Goal: Information Seeking & Learning: Learn about a topic

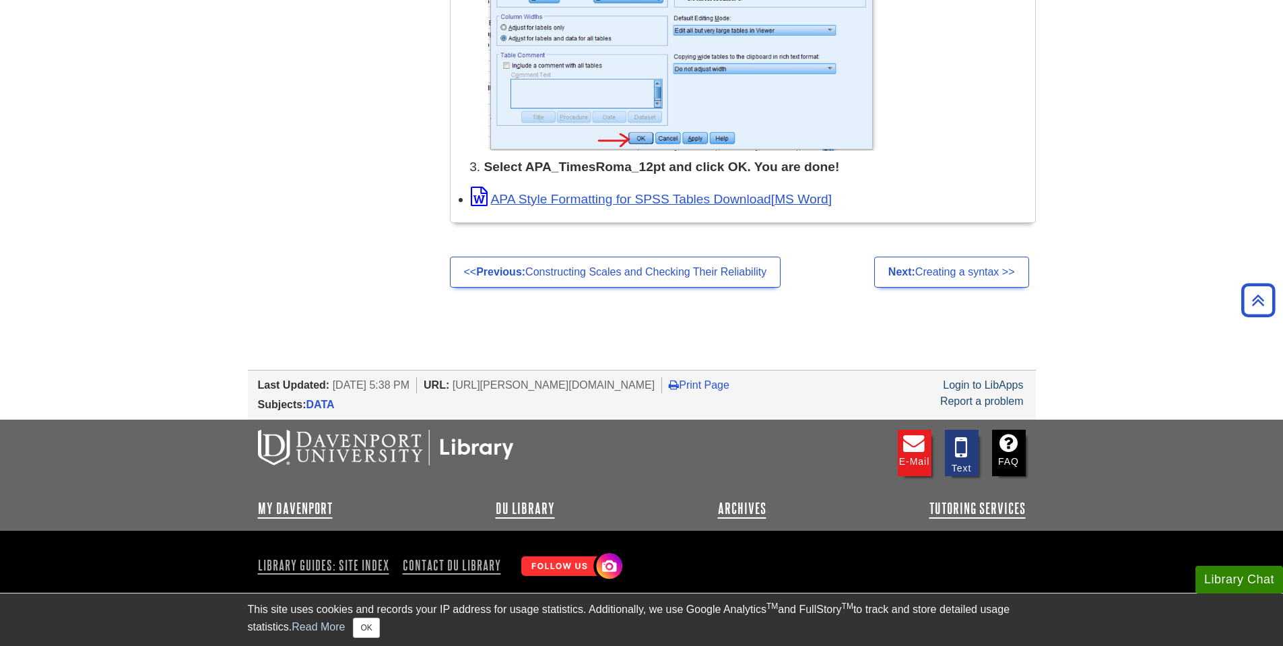
scroll to position [1888, 0]
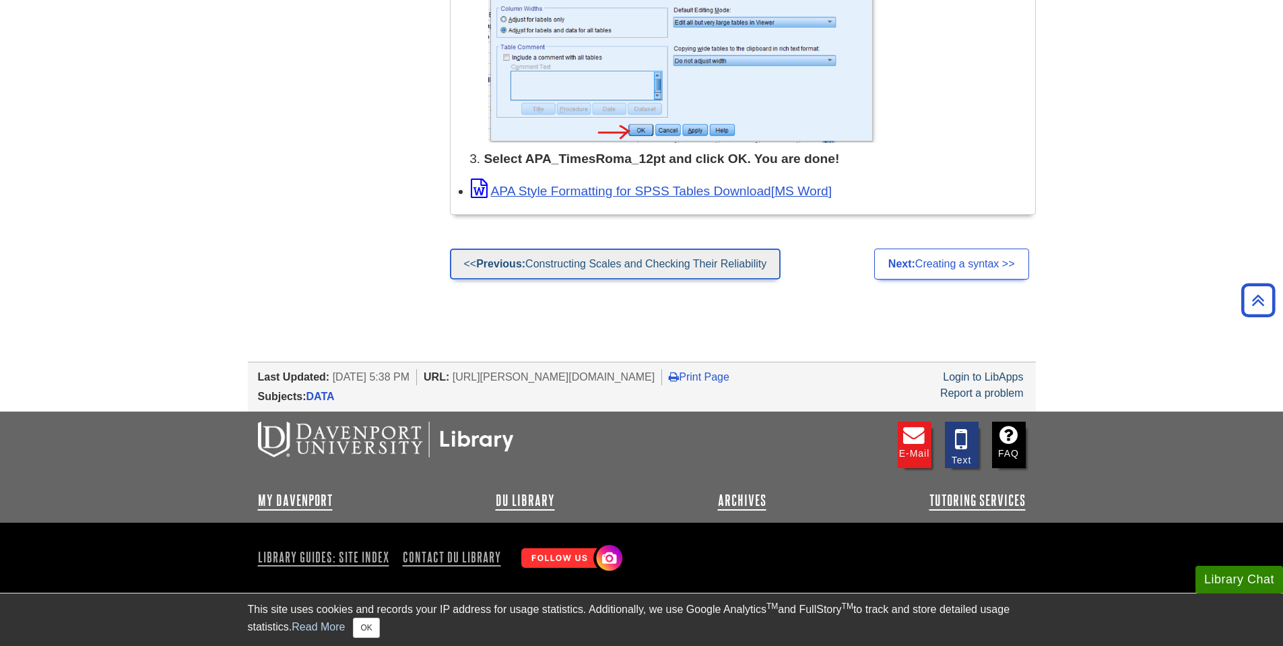
click at [593, 257] on link "<< Previous: Constructing Scales and Checking Their Reliability" at bounding box center [615, 263] width 331 height 31
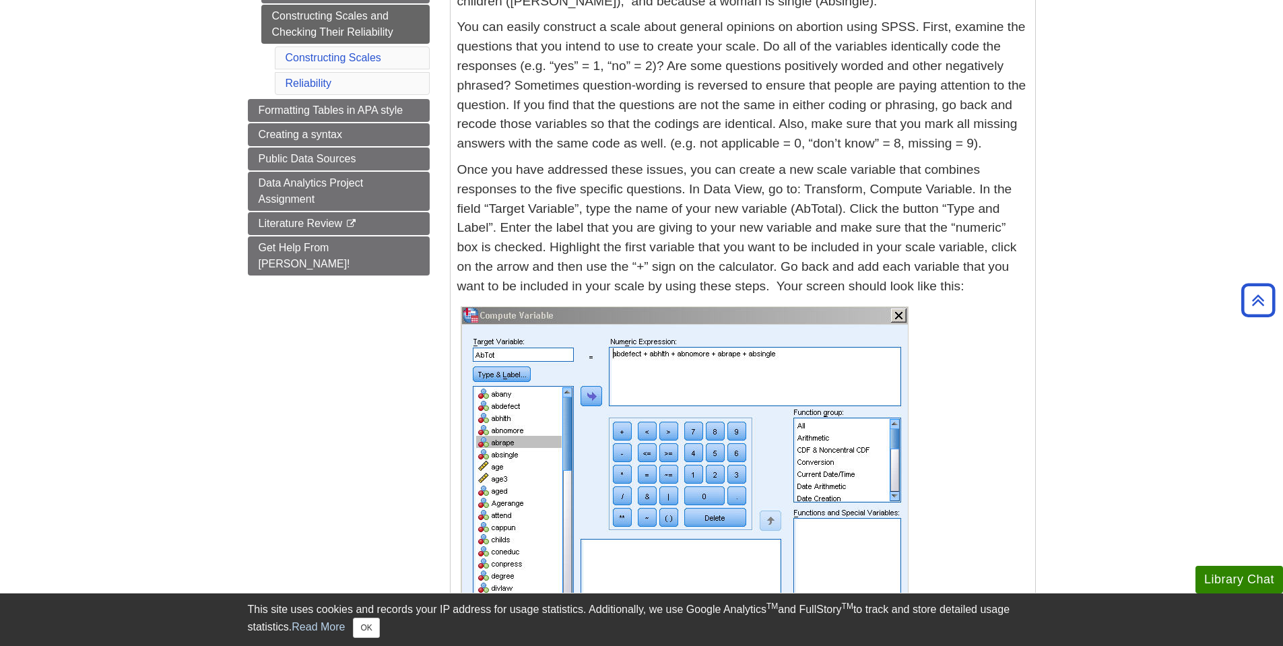
scroll to position [376, 0]
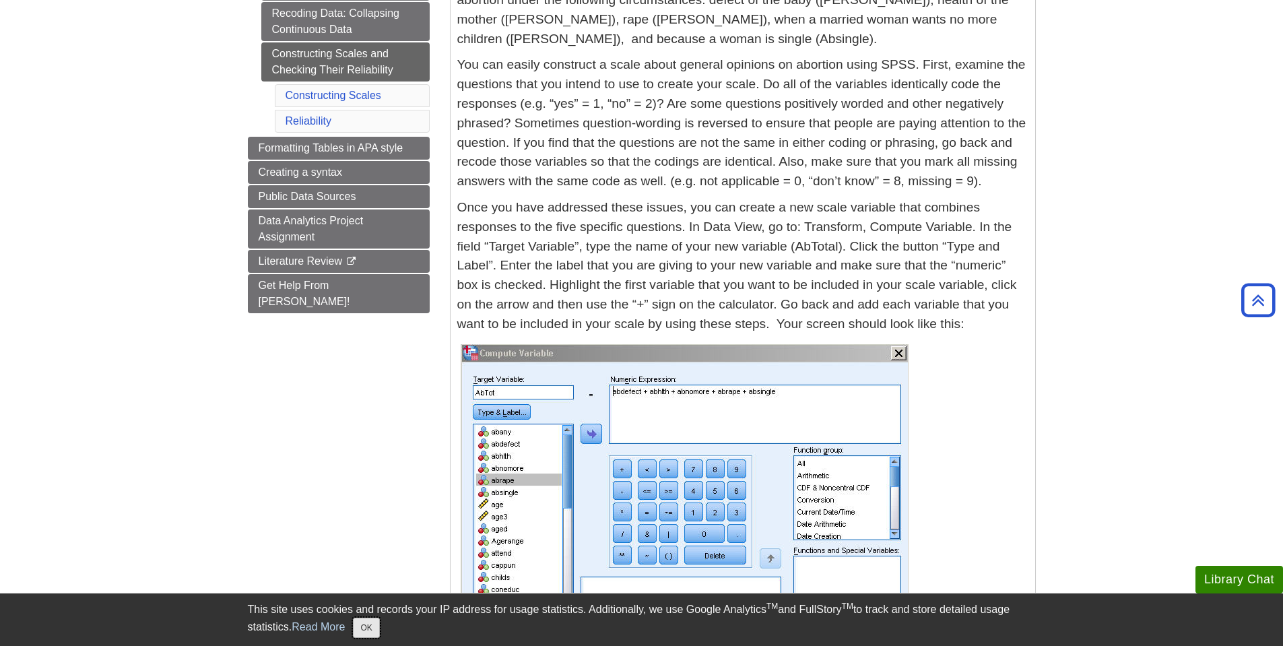
click at [373, 621] on button "OK" at bounding box center [366, 627] width 26 height 20
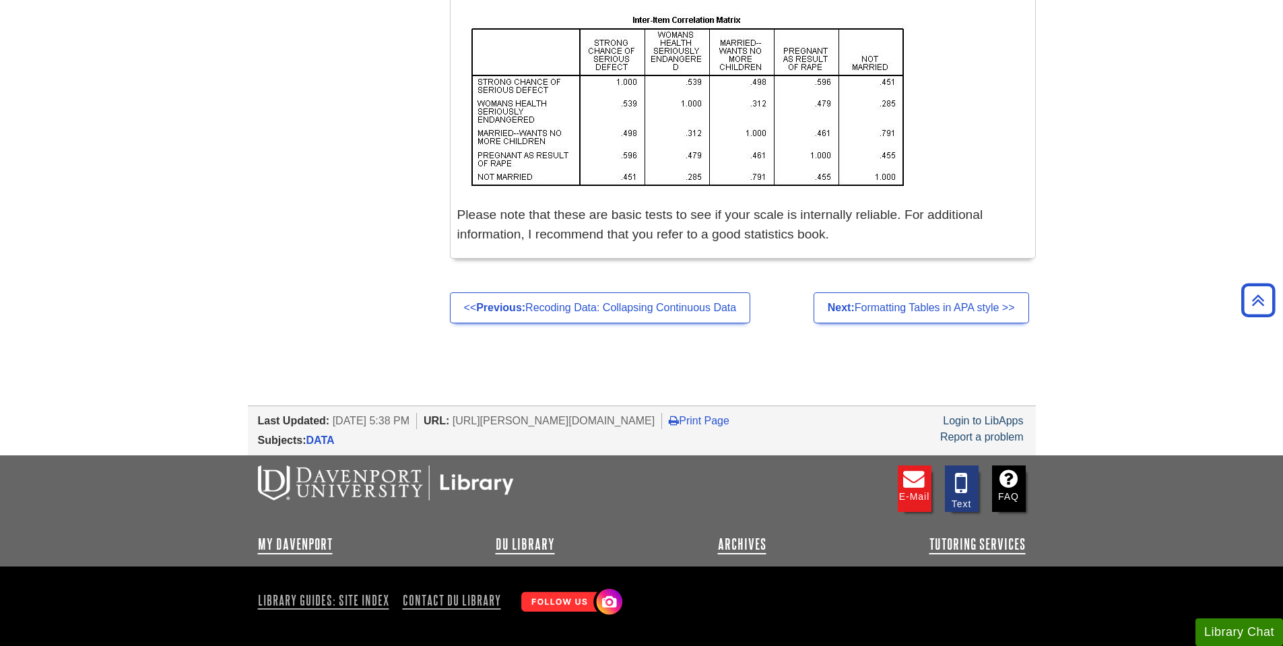
scroll to position [2041, 0]
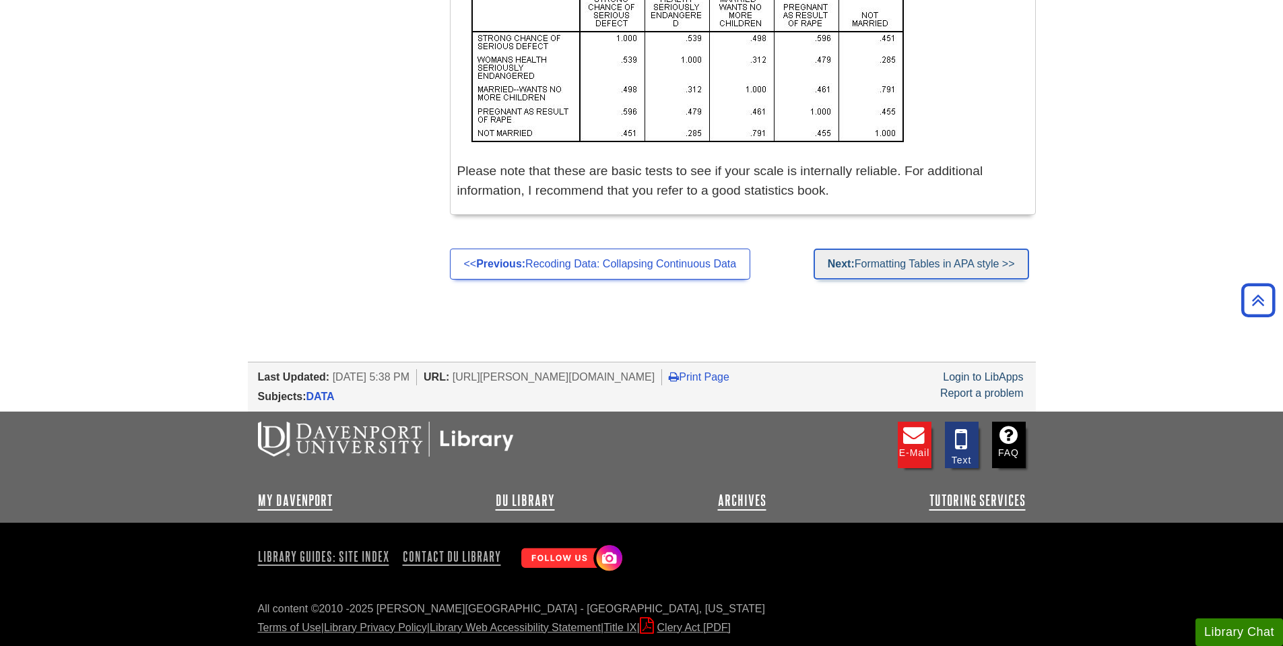
click at [927, 263] on link "Next: Formatting Tables in APA style >>" at bounding box center [920, 263] width 215 height 31
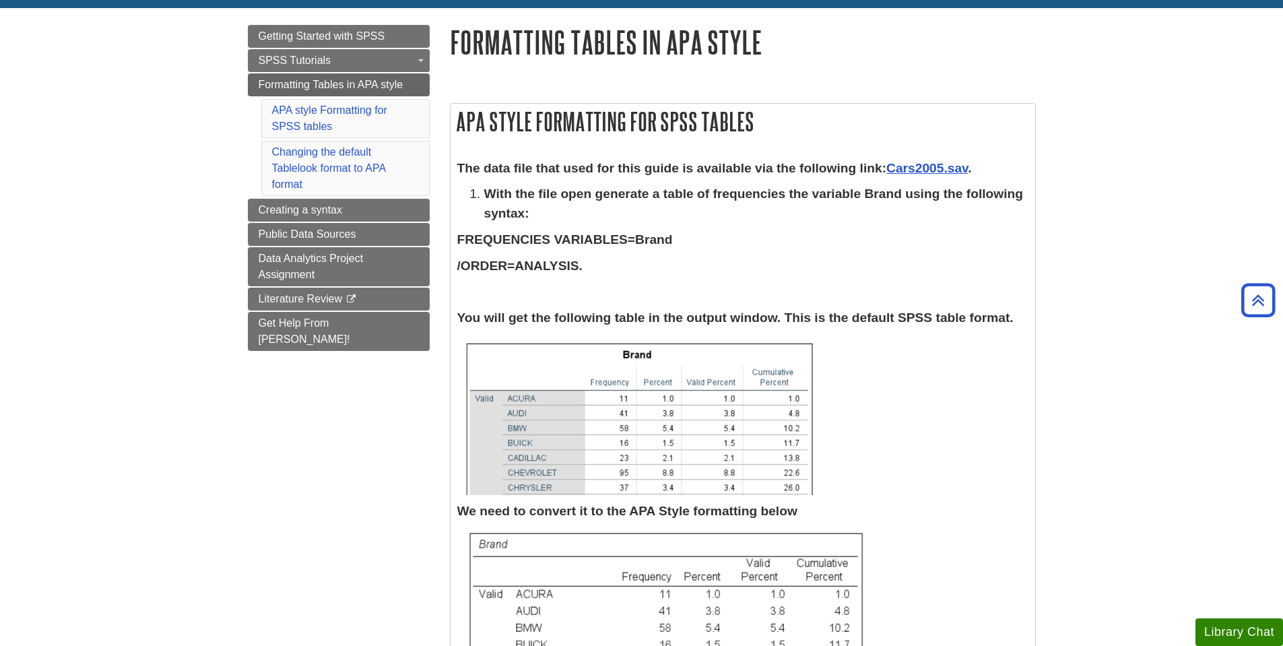
scroll to position [121, 0]
